Goal: Information Seeking & Learning: Learn about a topic

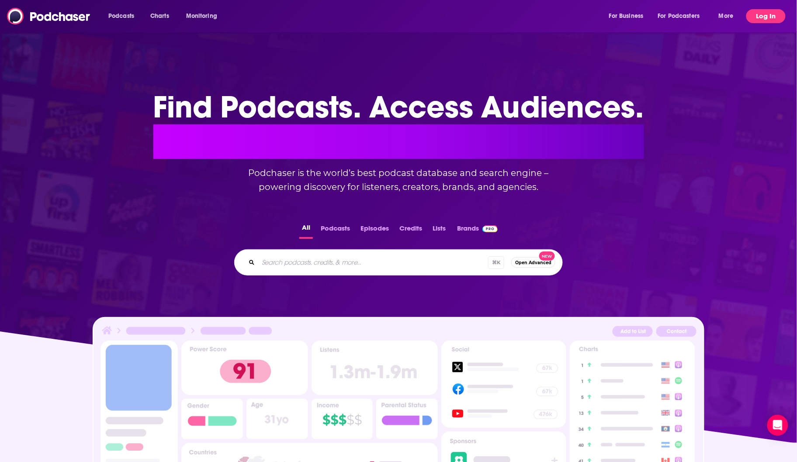
click at [750, 21] on button "Log In" at bounding box center [765, 16] width 39 height 14
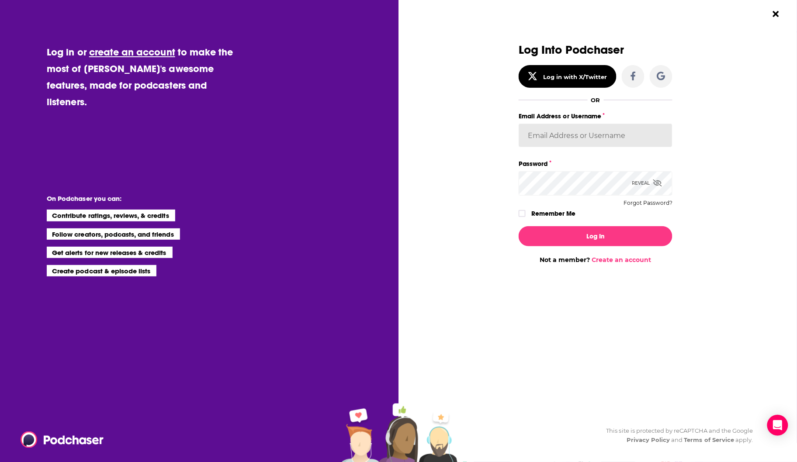
type input "backbonemedia"
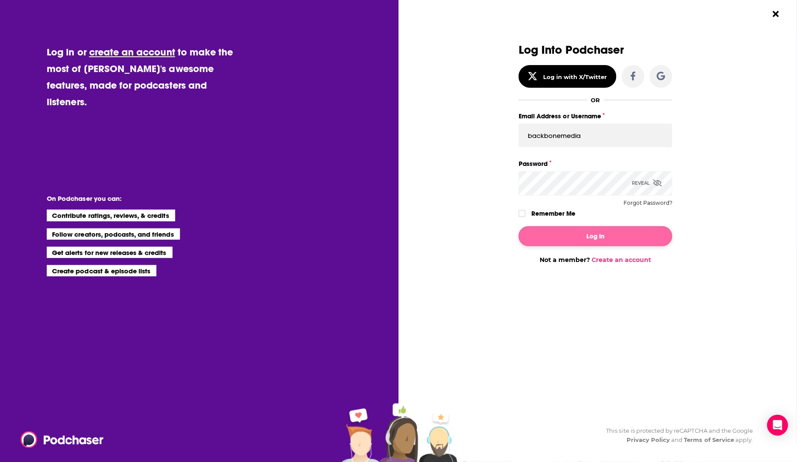
click at [578, 231] on button "Log In" at bounding box center [595, 236] width 154 height 20
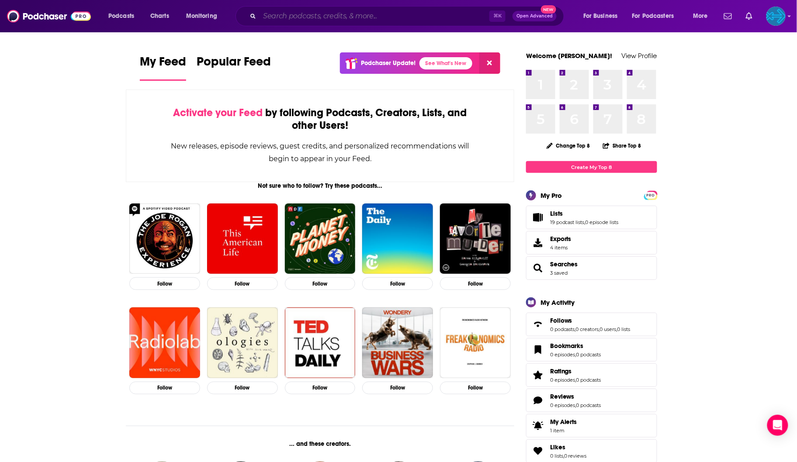
click at [345, 18] on input "Search podcasts, credits, & more..." at bounding box center [374, 16] width 230 height 14
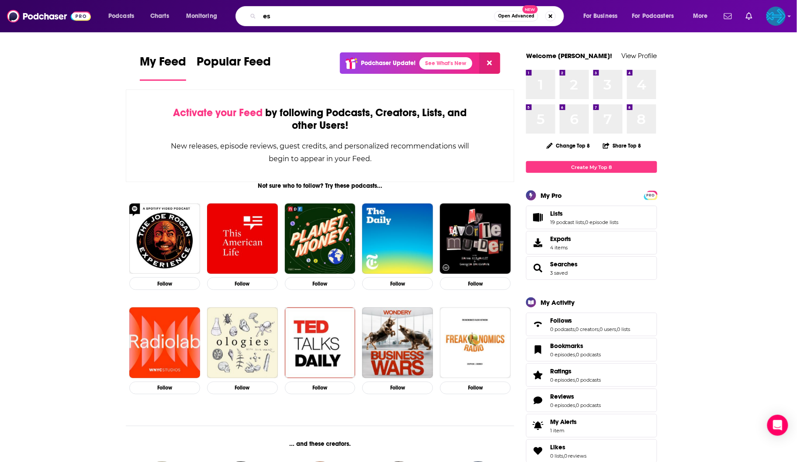
type input "e"
type input "overnight success"
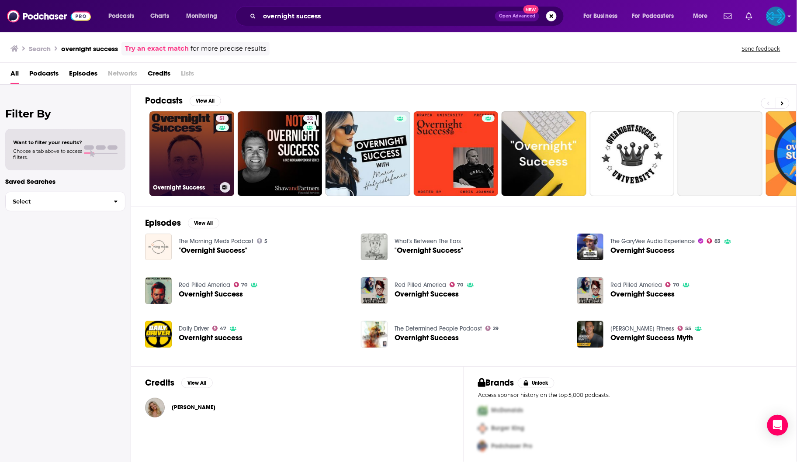
click at [190, 173] on link "51 Overnight Success" at bounding box center [191, 153] width 85 height 85
